Goal: Find contact information: Find contact information

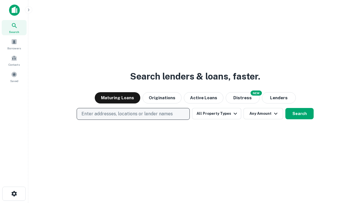
click at [133, 114] on p "Enter addresses, locations or lender names" at bounding box center [126, 114] width 91 height 7
type input "**********"
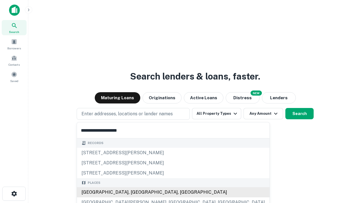
click at [135, 193] on div "[GEOGRAPHIC_DATA], [GEOGRAPHIC_DATA], [GEOGRAPHIC_DATA]" at bounding box center [173, 193] width 192 height 10
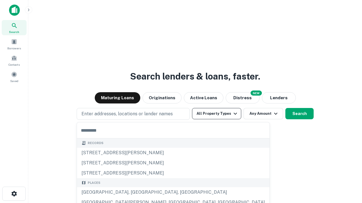
click at [216, 114] on button "All Property Types" at bounding box center [216, 113] width 49 height 11
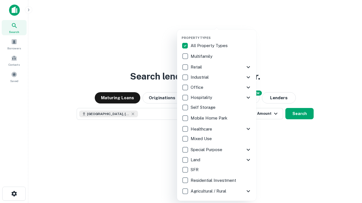
click at [221, 34] on button "button" at bounding box center [220, 34] width 79 height 0
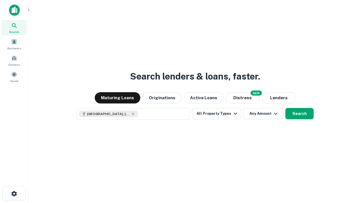
scroll to position [9, 0]
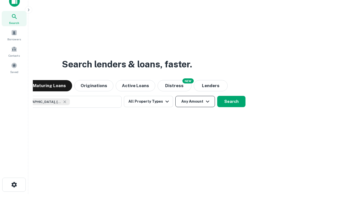
click at [175, 96] on button "Any Amount" at bounding box center [195, 101] width 40 height 11
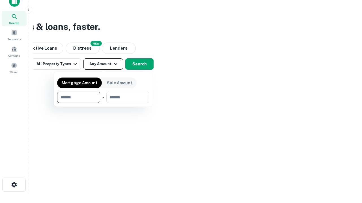
type input "*******"
click at [103, 103] on button "button" at bounding box center [103, 103] width 92 height 0
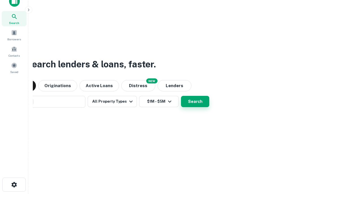
click at [181, 96] on button "Search" at bounding box center [195, 101] width 28 height 11
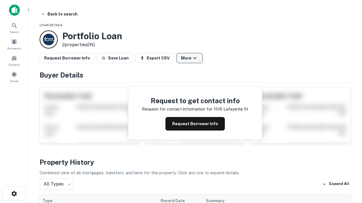
click at [189, 58] on button "More" at bounding box center [189, 58] width 26 height 10
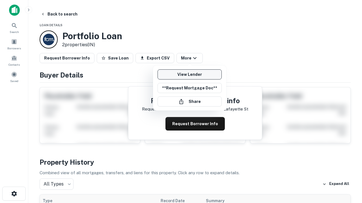
click at [189, 75] on link "View Lender" at bounding box center [189, 74] width 64 height 10
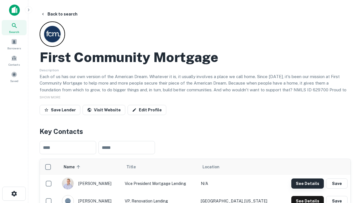
click at [307, 184] on button "See Details" at bounding box center [307, 184] width 32 height 10
click at [14, 194] on icon "button" at bounding box center [14, 194] width 7 height 7
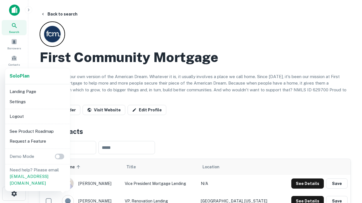
click at [37, 116] on li "Logout" at bounding box center [37, 117] width 60 height 10
